Goal: Go to known website: Go to known website

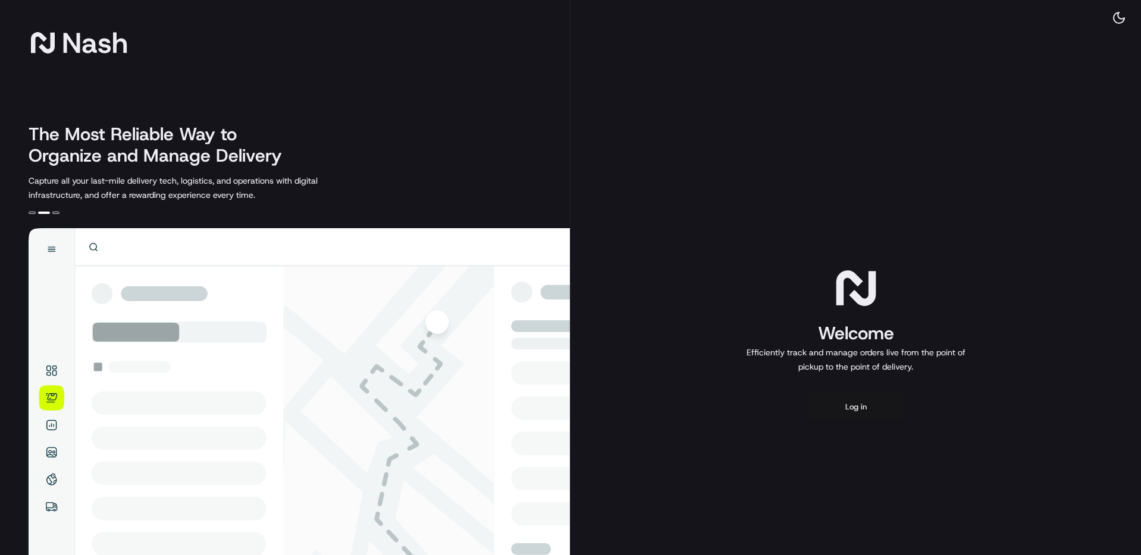
click at [858, 403] on button "Log in" at bounding box center [855, 407] width 95 height 29
